Goal: Information Seeking & Learning: Learn about a topic

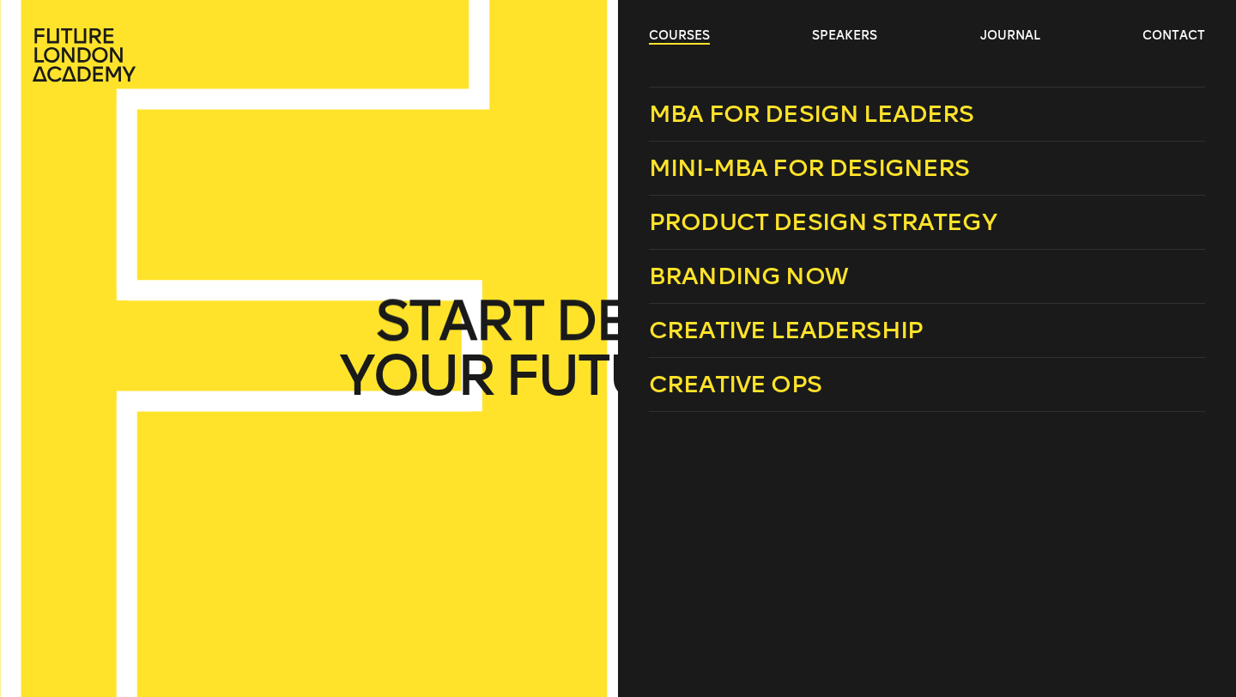
click at [680, 38] on link "courses" at bounding box center [679, 35] width 61 height 17
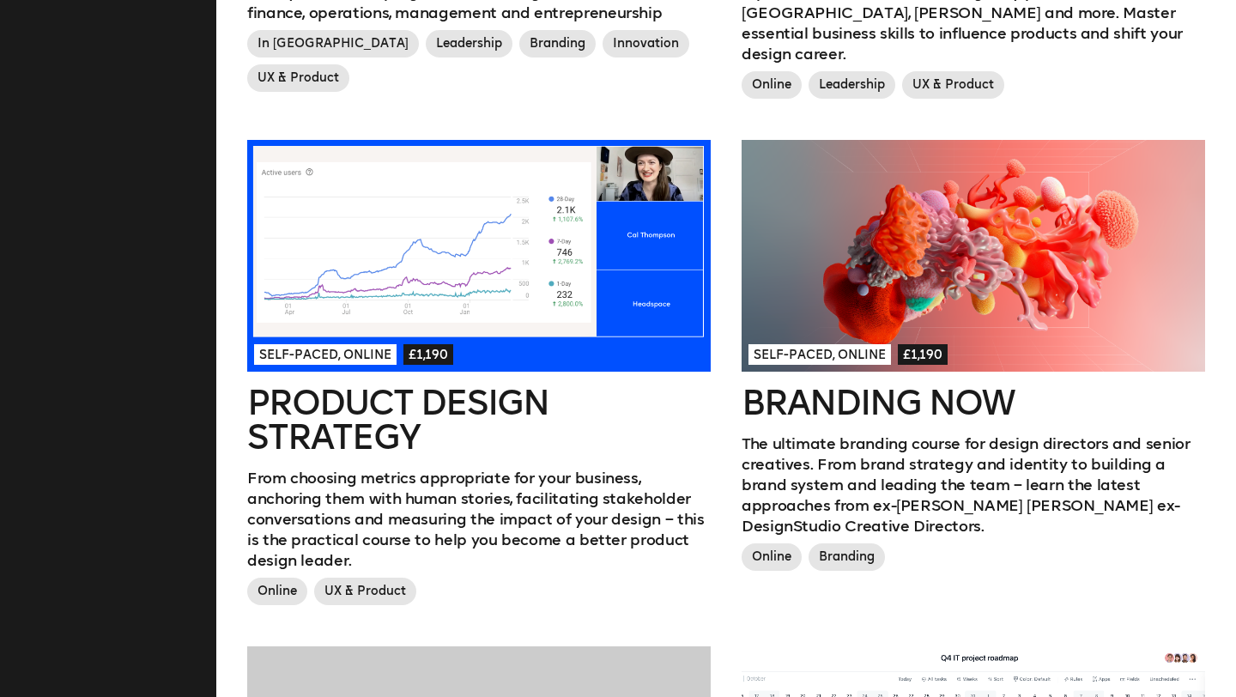
scroll to position [856, 0]
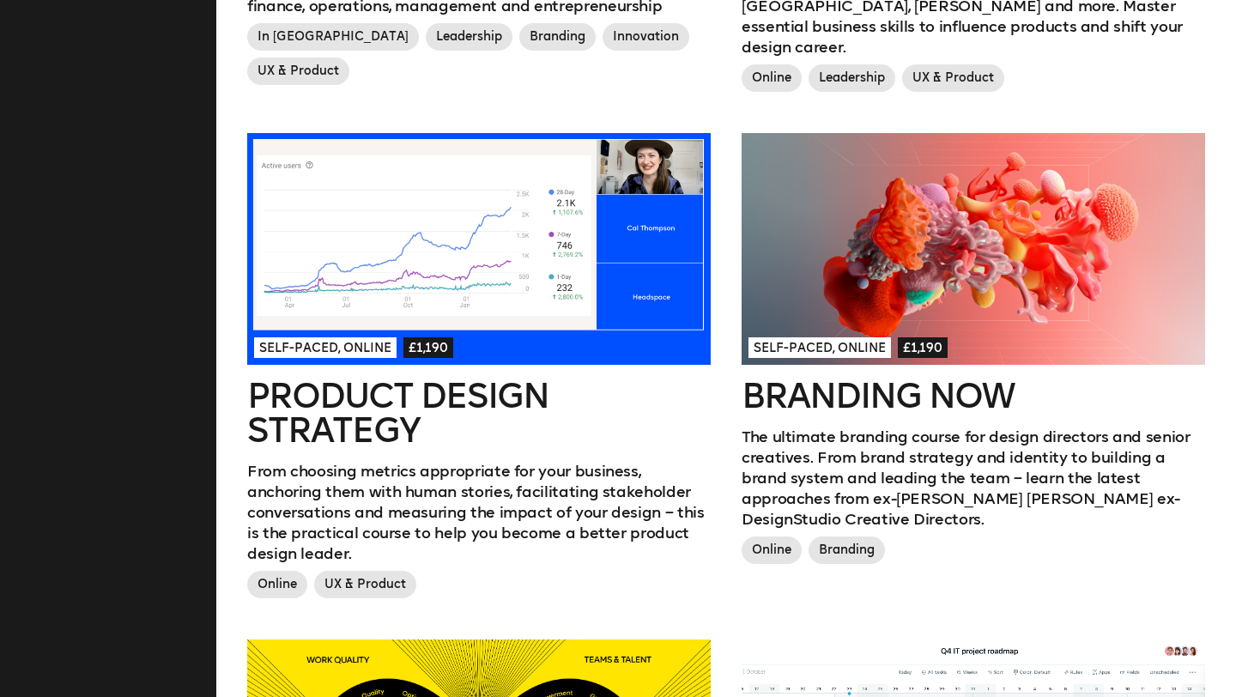
click at [339, 407] on h2 "Product Design Strategy" at bounding box center [479, 413] width 464 height 69
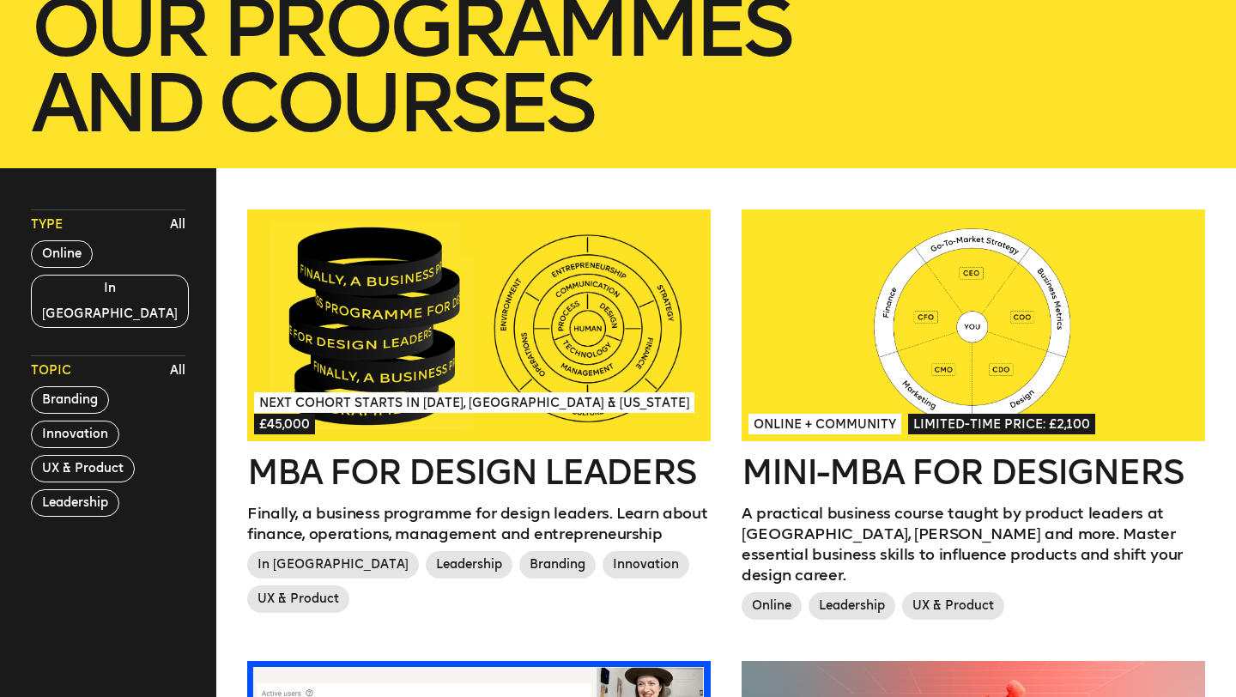
scroll to position [313, 0]
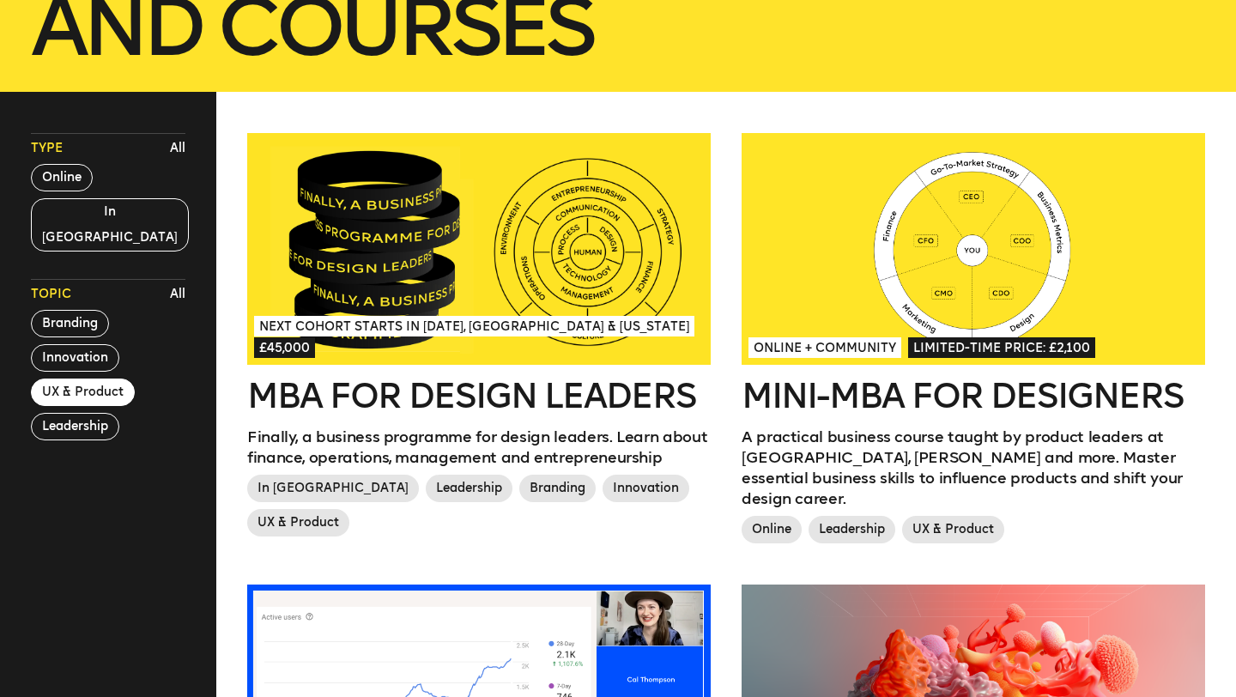
click at [76, 379] on button "UX & Product" at bounding box center [83, 392] width 104 height 27
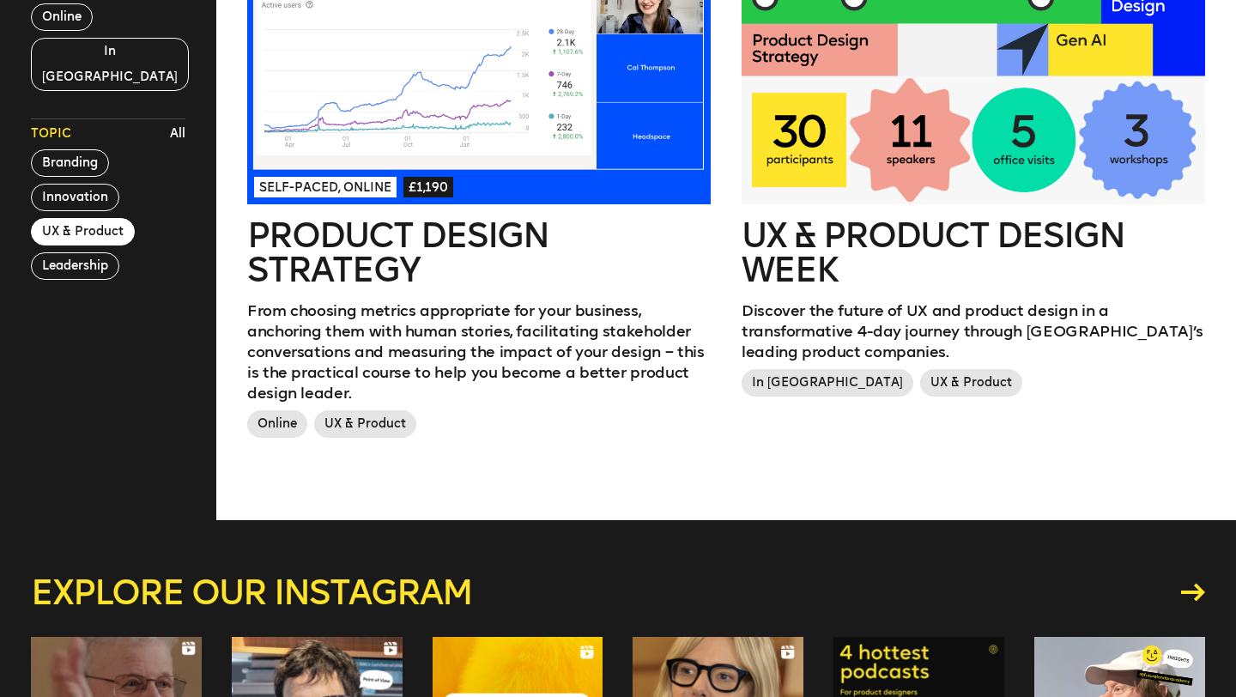
scroll to position [0, 0]
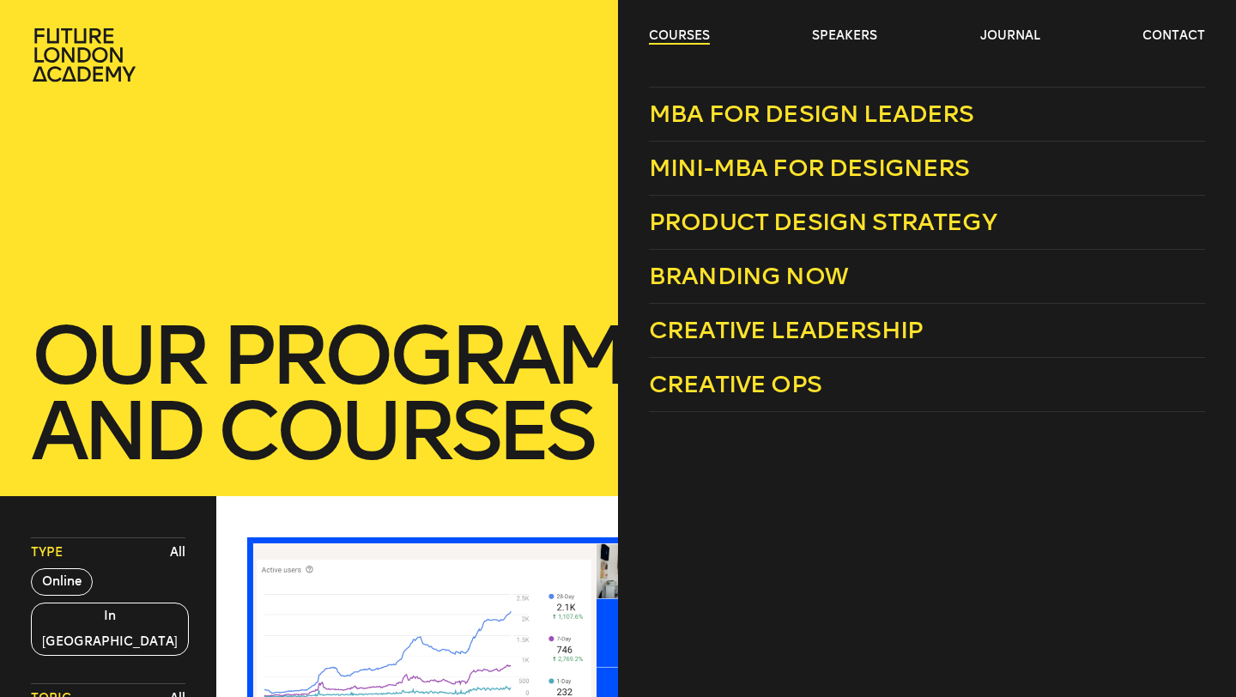
click at [691, 28] on link "courses" at bounding box center [679, 35] width 61 height 17
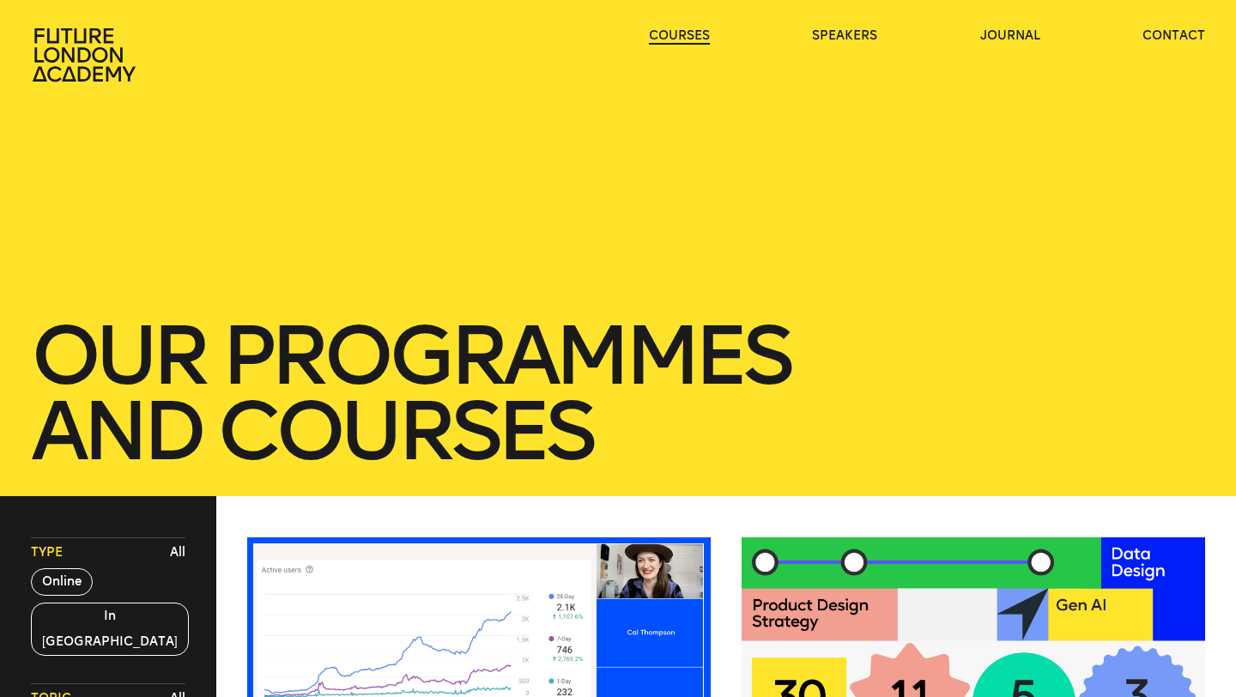
click at [691, 28] on link "courses" at bounding box center [679, 35] width 61 height 17
click at [59, 50] on icon at bounding box center [86, 54] width 110 height 55
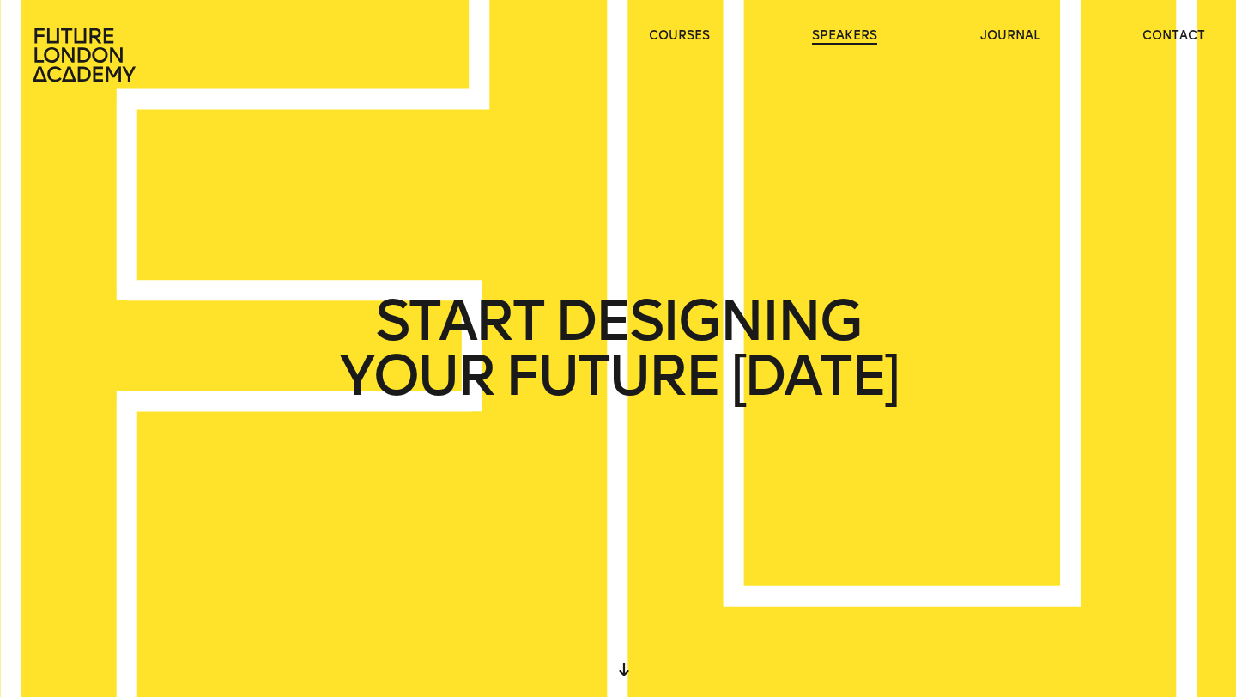
click at [844, 38] on link "speakers" at bounding box center [844, 35] width 65 height 17
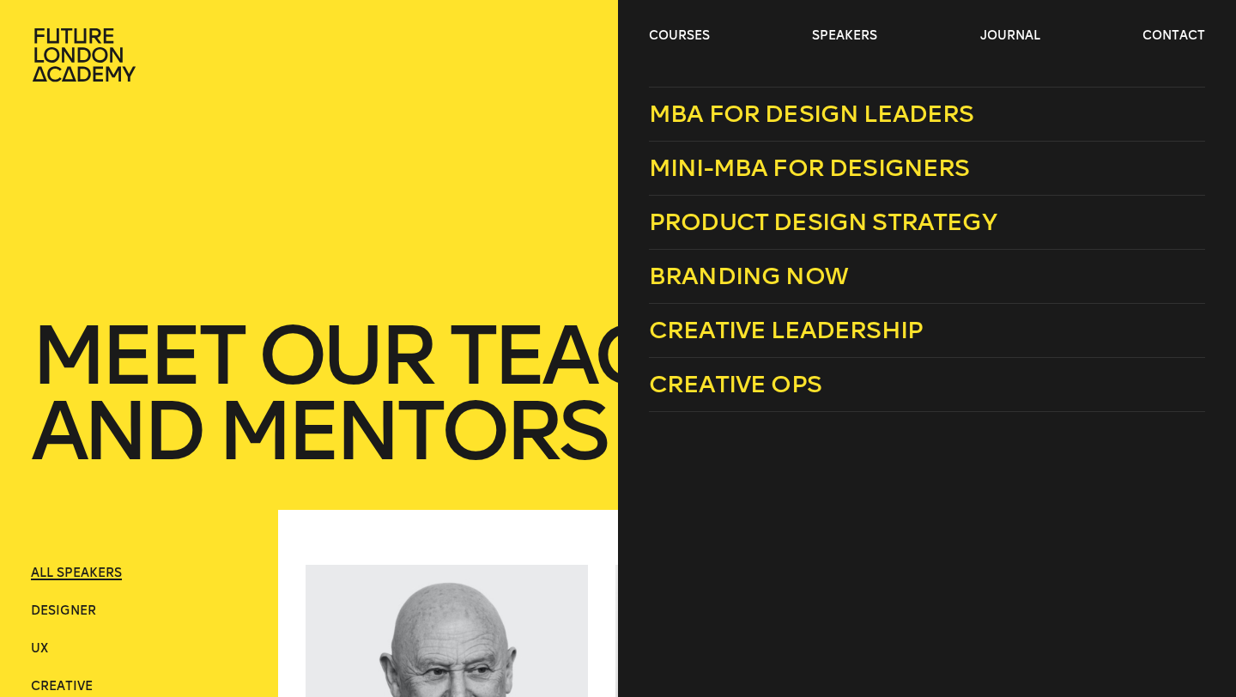
click at [686, 24] on header "courses speakers journal contact" at bounding box center [618, 41] width 1236 height 82
click at [717, 212] on span "Product Design Strategy" at bounding box center [823, 222] width 348 height 28
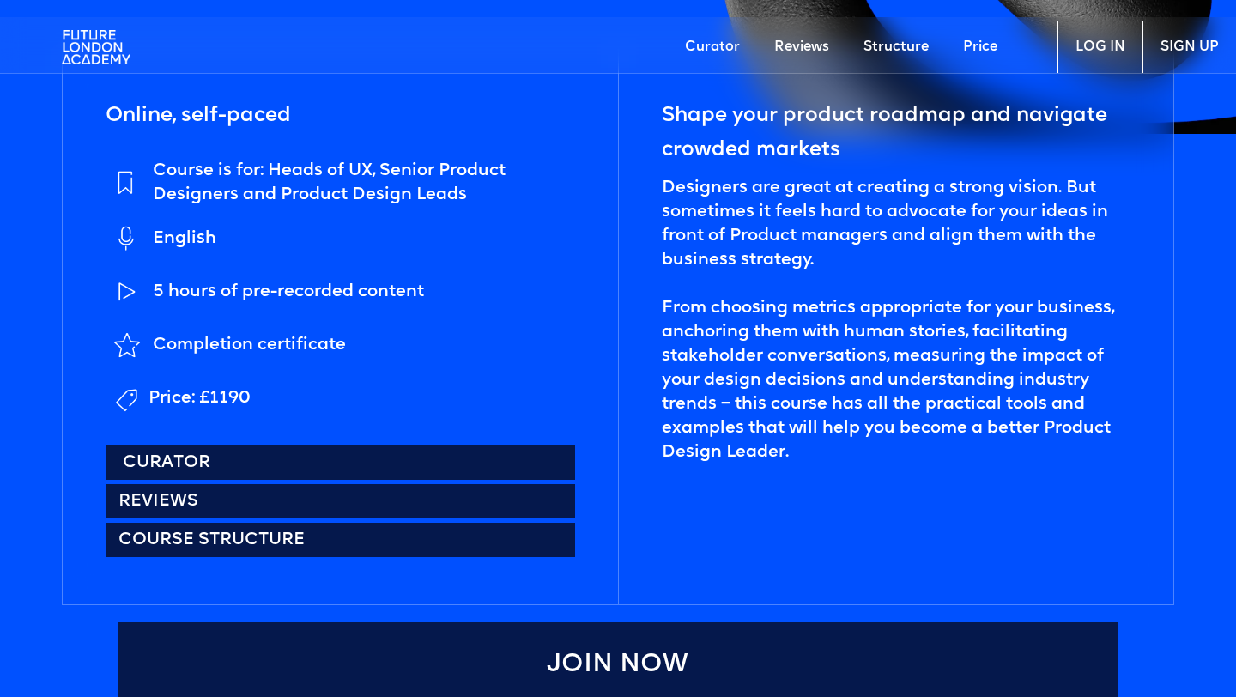
scroll to position [747, 0]
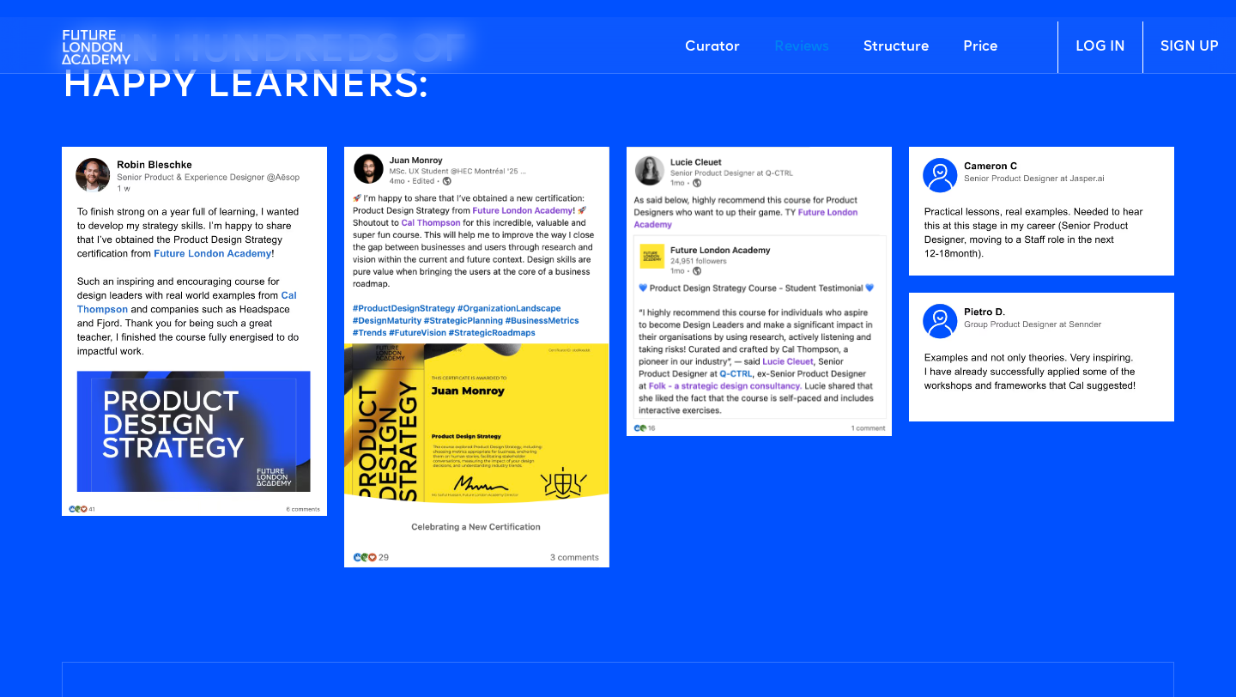
scroll to position [1499, 0]
